Goal: Information Seeking & Learning: Learn about a topic

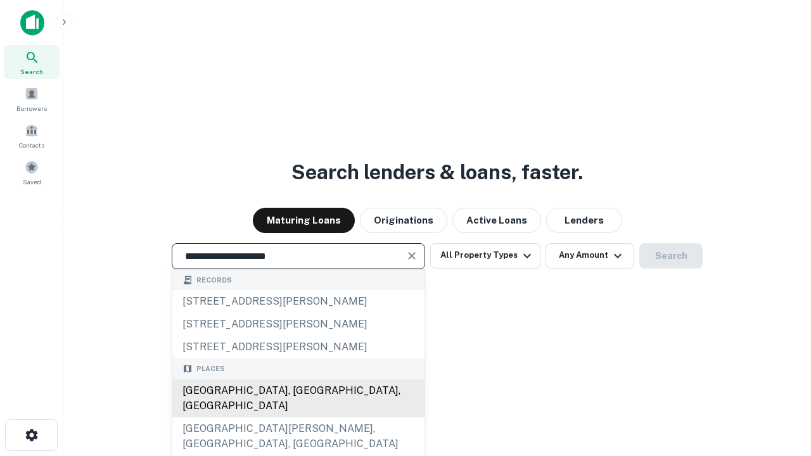
click at [298, 418] on div "[GEOGRAPHIC_DATA], [GEOGRAPHIC_DATA], [GEOGRAPHIC_DATA]" at bounding box center [298, 399] width 252 height 38
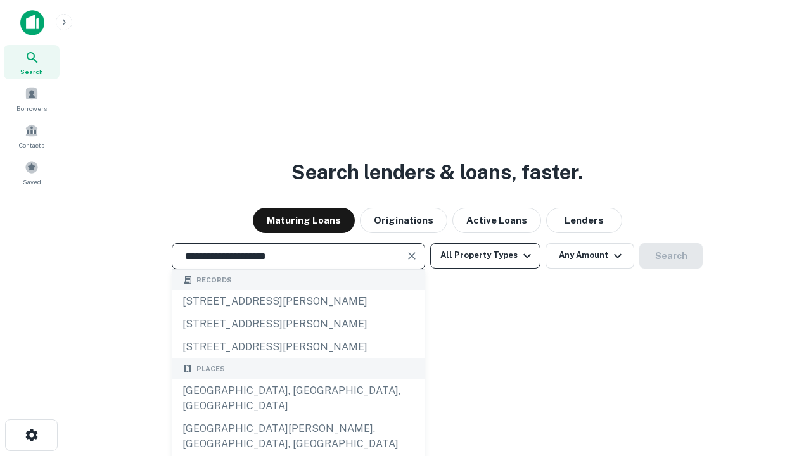
type input "**********"
click at [486, 255] on button "All Property Types" at bounding box center [485, 255] width 110 height 25
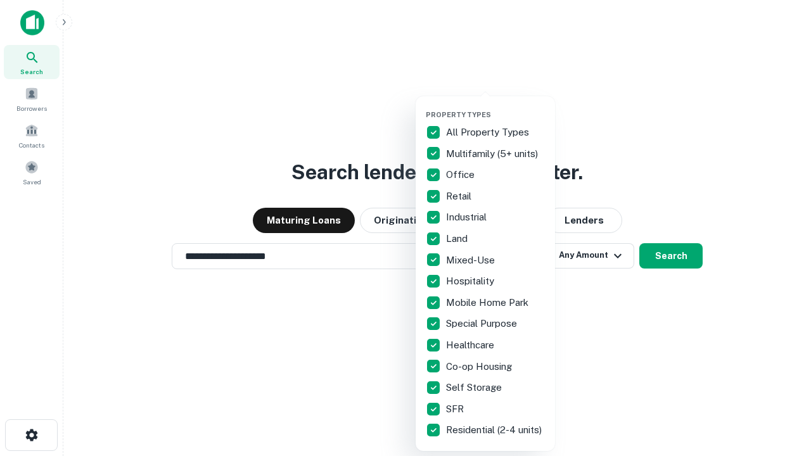
click at [496, 106] on button "button" at bounding box center [495, 106] width 139 height 1
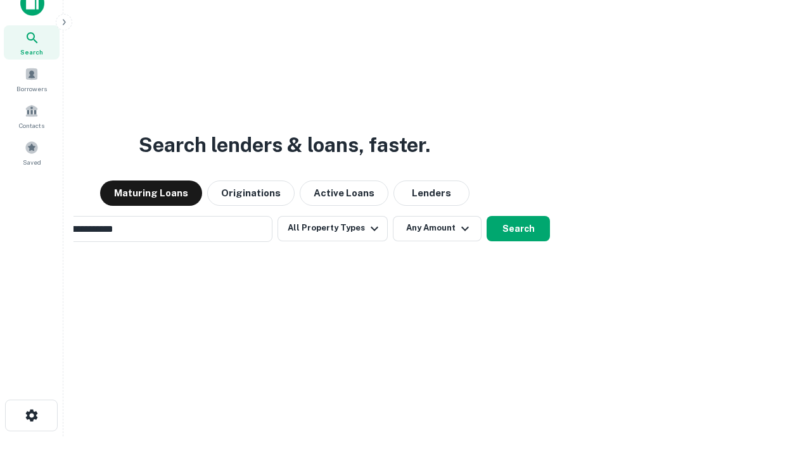
scroll to position [91, 359]
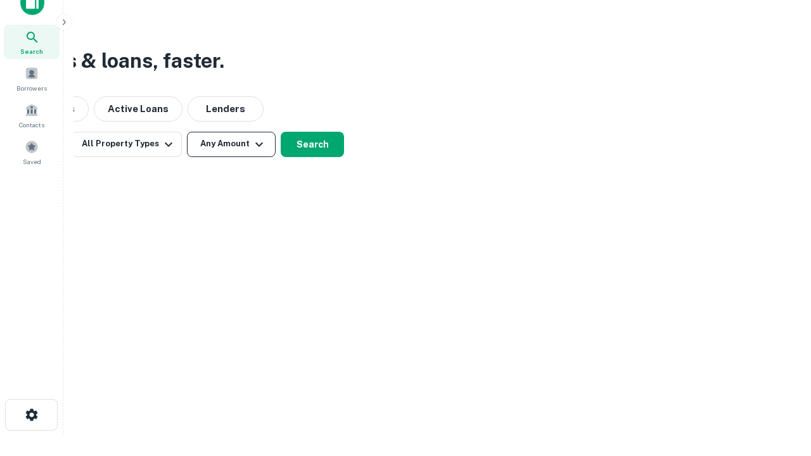
click at [231, 144] on button "Any Amount" at bounding box center [231, 144] width 89 height 25
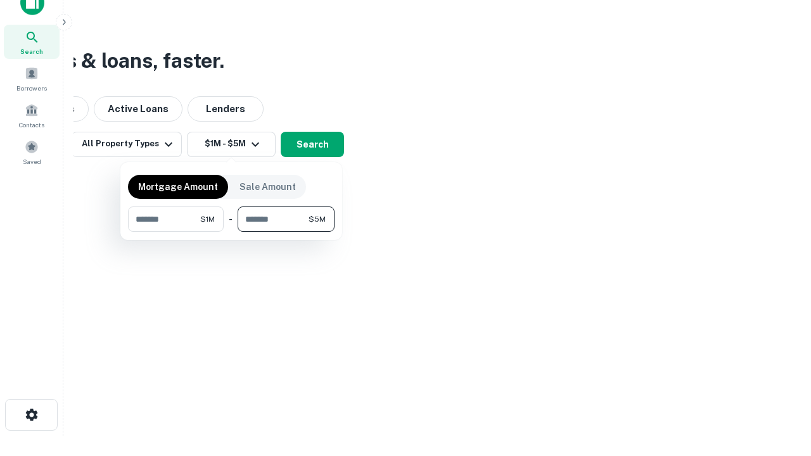
type input "*******"
click at [231, 232] on button "button" at bounding box center [231, 232] width 207 height 1
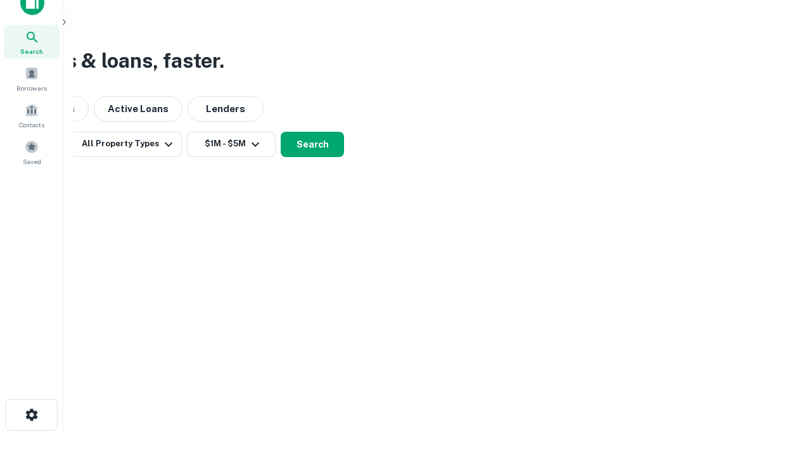
scroll to position [8, 234]
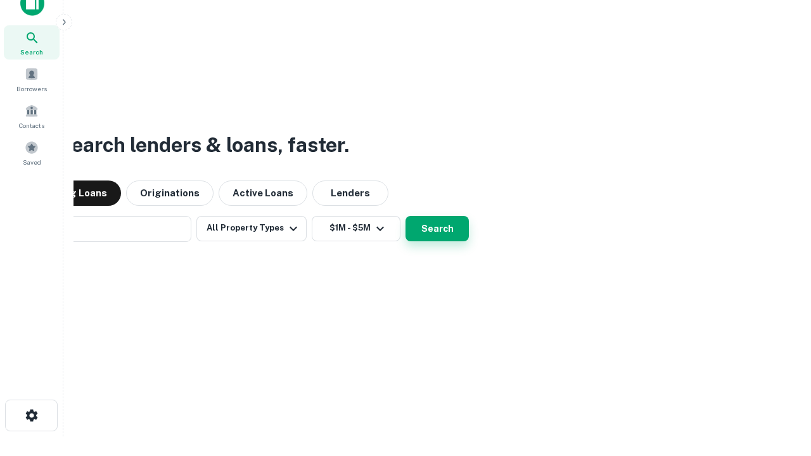
click at [406, 216] on button "Search" at bounding box center [437, 228] width 63 height 25
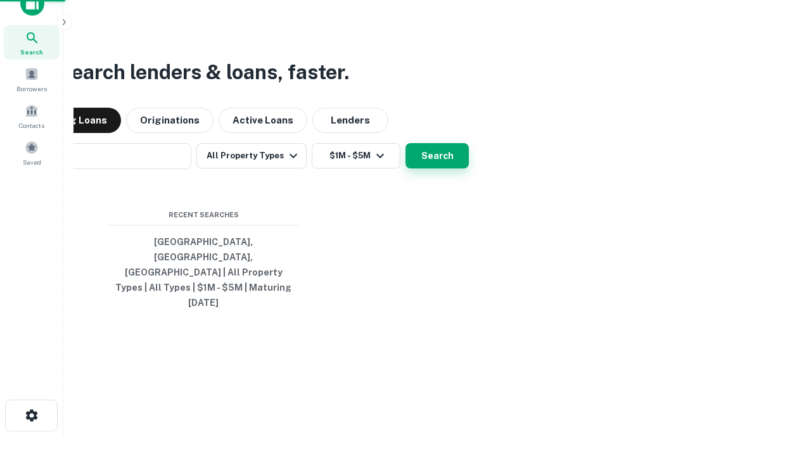
scroll to position [34, 359]
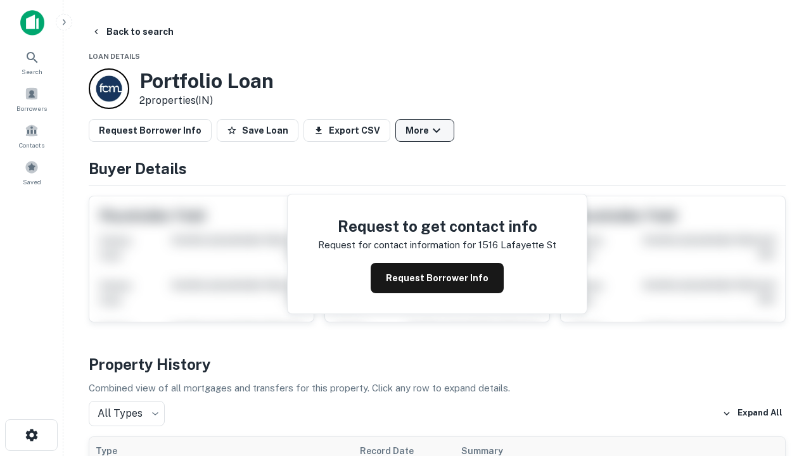
click at [425, 131] on button "More" at bounding box center [425, 130] width 59 height 23
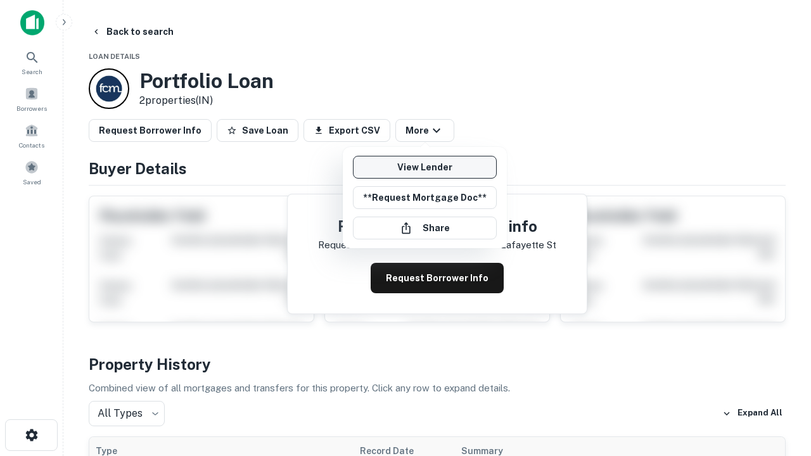
click at [425, 167] on link "View Lender" at bounding box center [425, 167] width 144 height 23
